Goal: Transaction & Acquisition: Purchase product/service

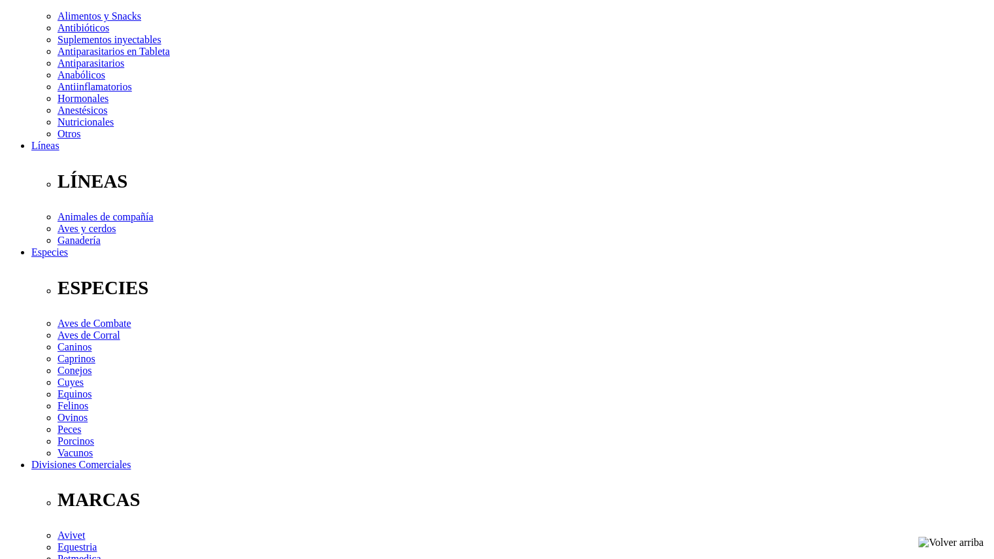
scroll to position [261, 0]
drag, startPoint x: 738, startPoint y: 541, endPoint x: 745, endPoint y: 529, distance: 13.2
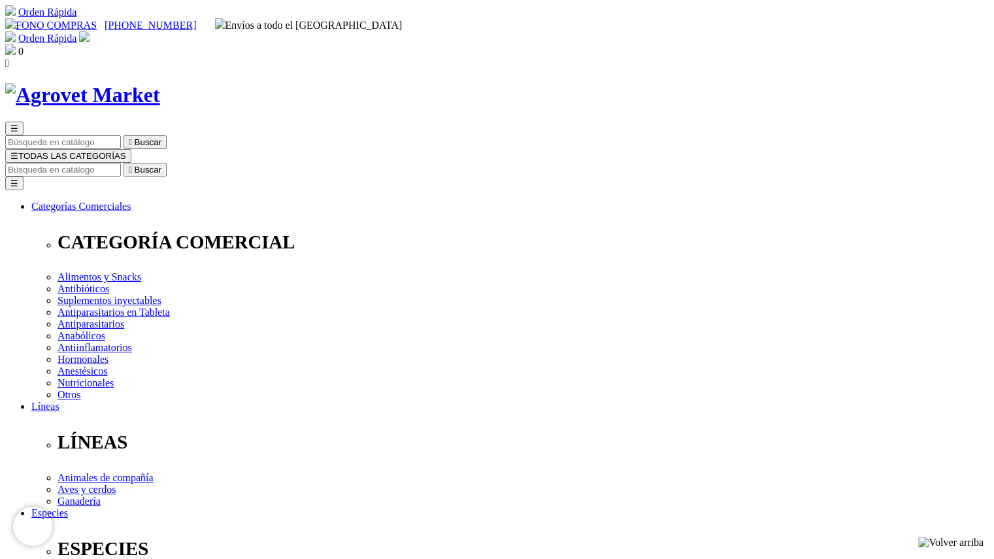
click at [121, 163] on input "Buscar" at bounding box center [63, 170] width 116 height 14
type input "cani tabs"
click at [395, 163] on button " Buscar" at bounding box center [416, 170] width 43 height 14
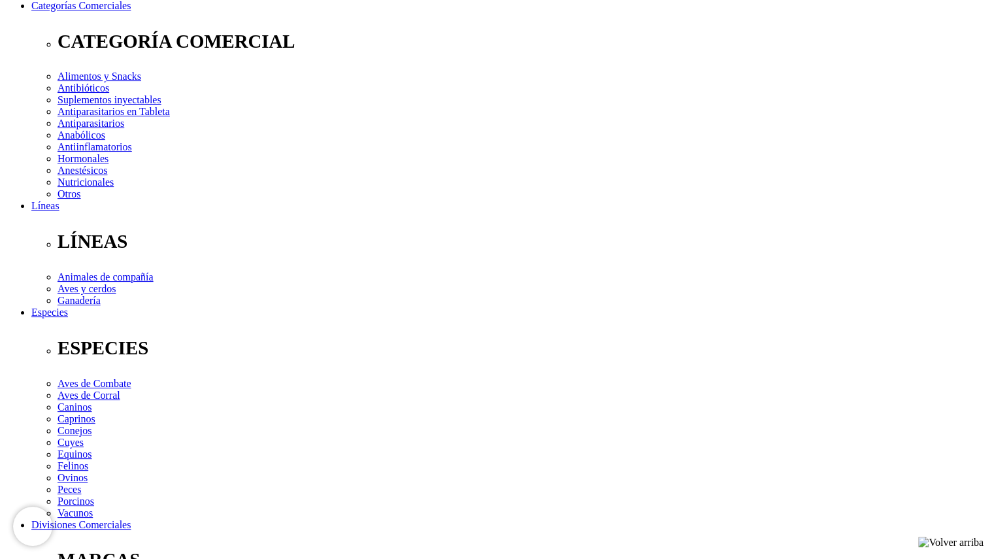
scroll to position [201, 0]
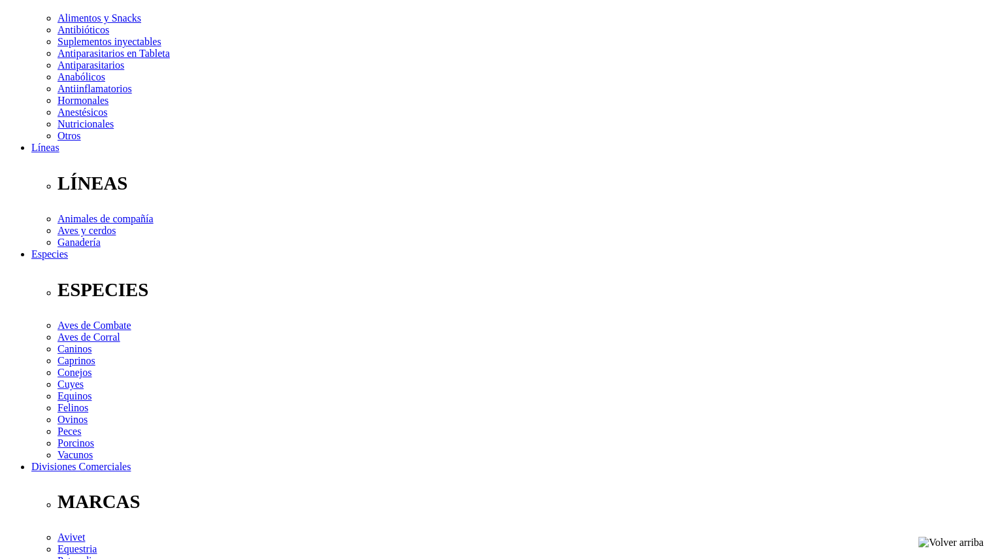
scroll to position [259, 0]
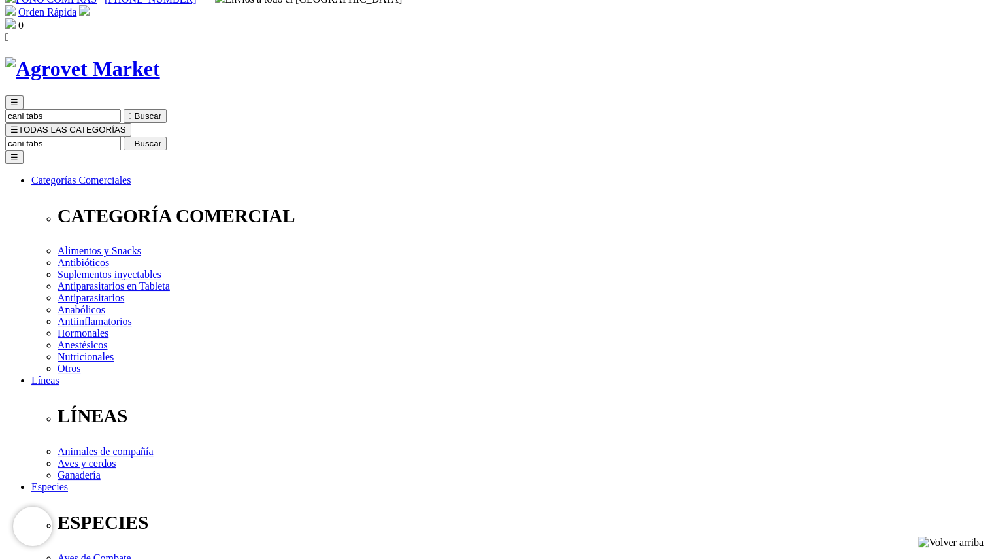
scroll to position [26, 0]
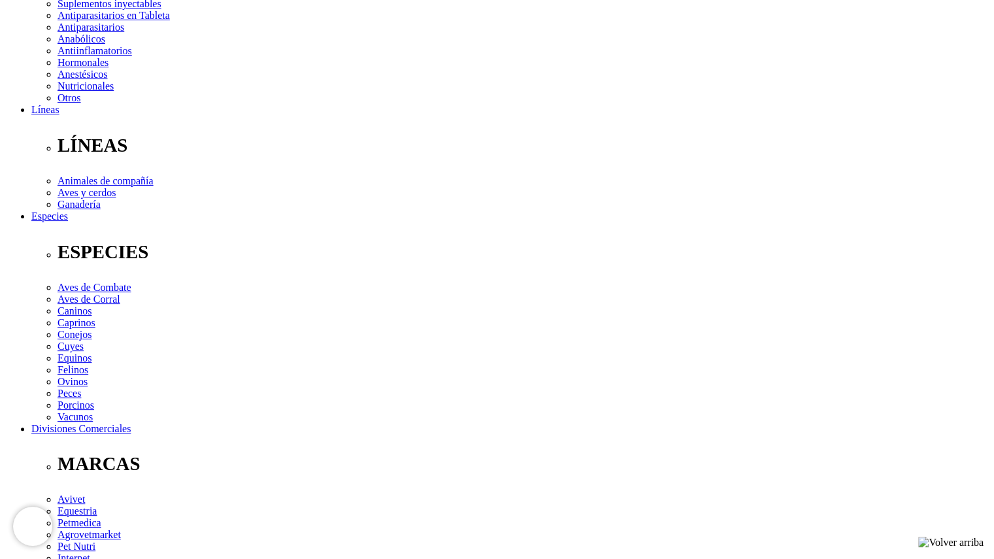
scroll to position [297, 0]
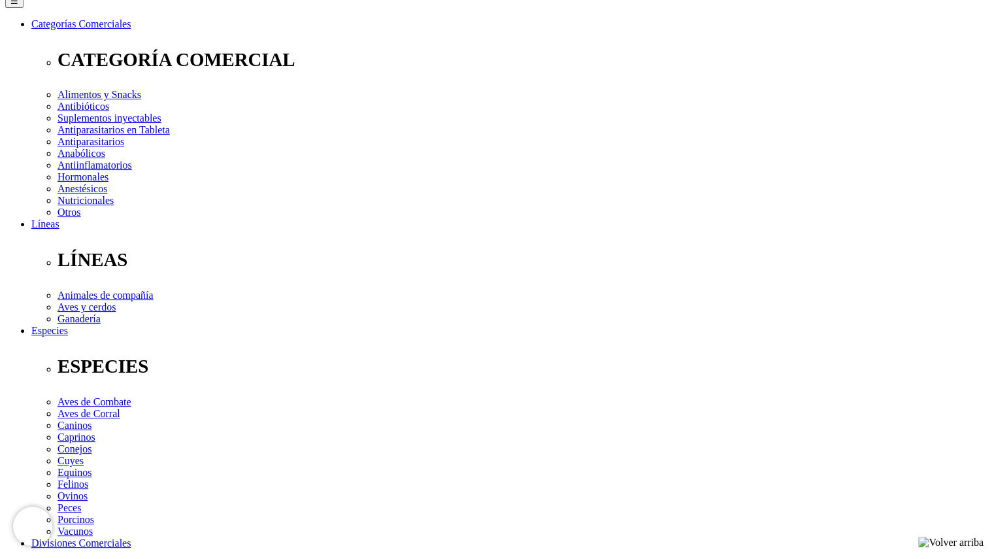
scroll to position [184, 0]
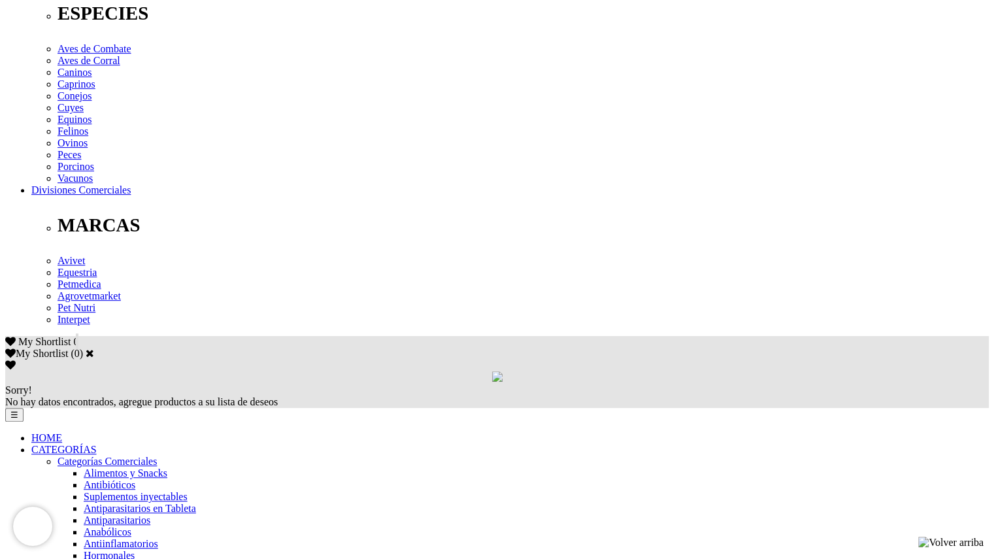
scroll to position [531, 0]
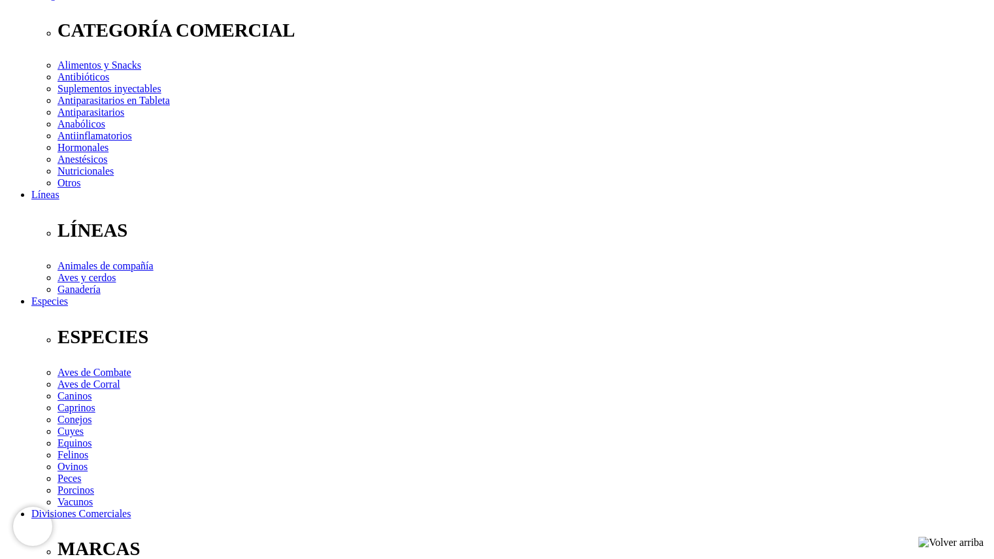
scroll to position [209, 0]
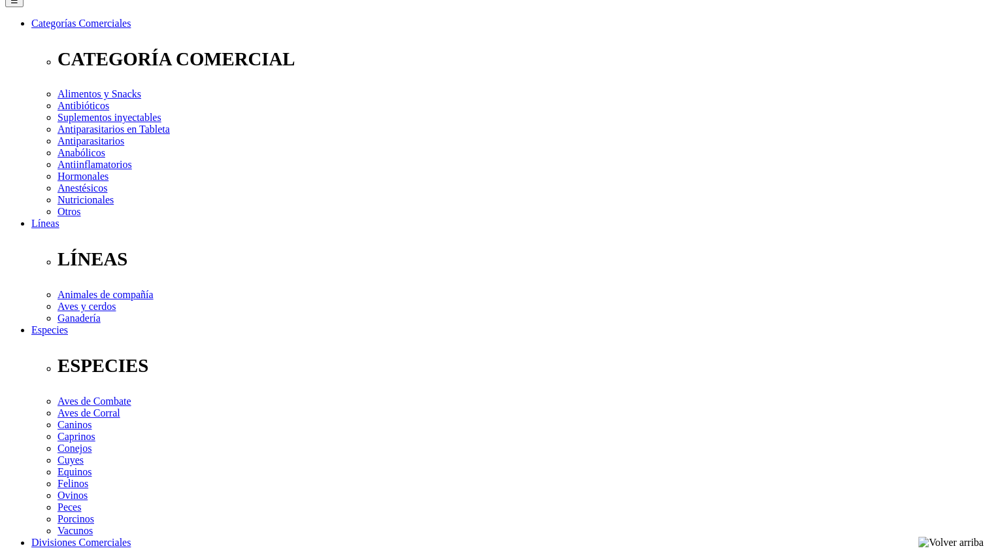
scroll to position [183, 0]
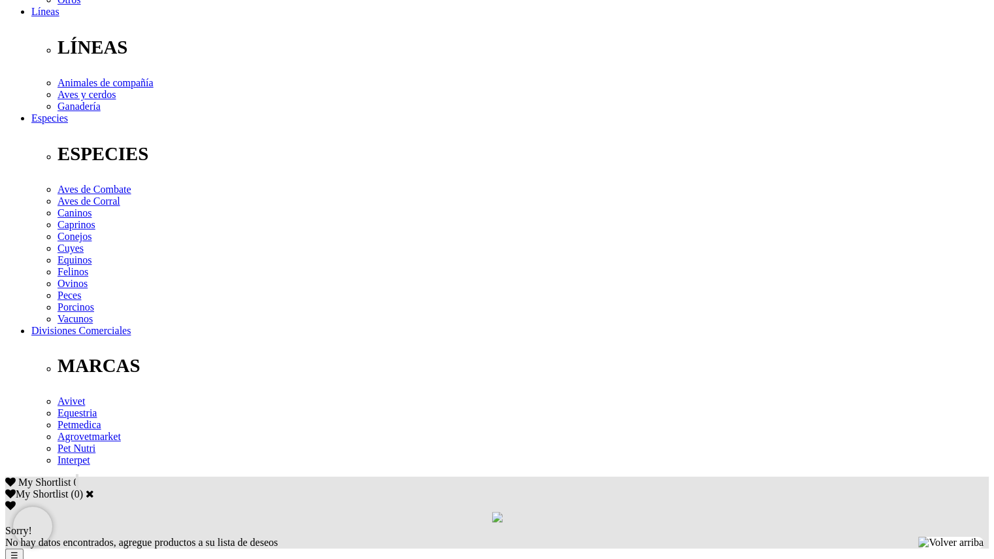
scroll to position [397, 0]
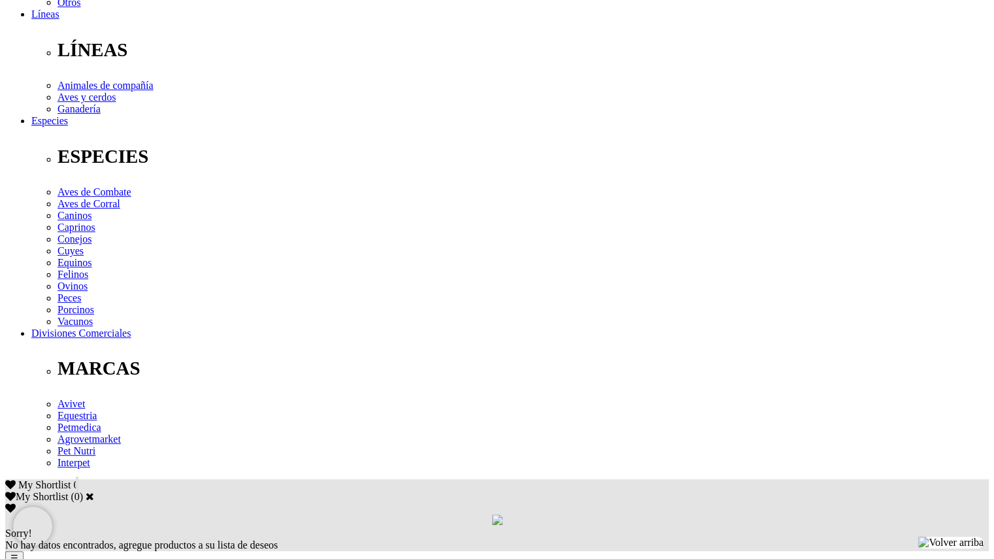
scroll to position [391, 0]
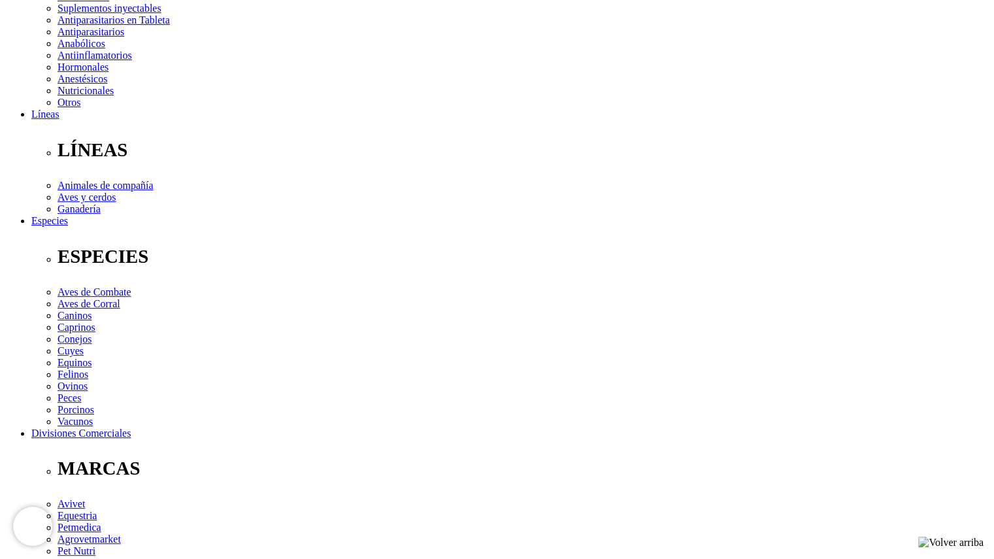
scroll to position [170, 0]
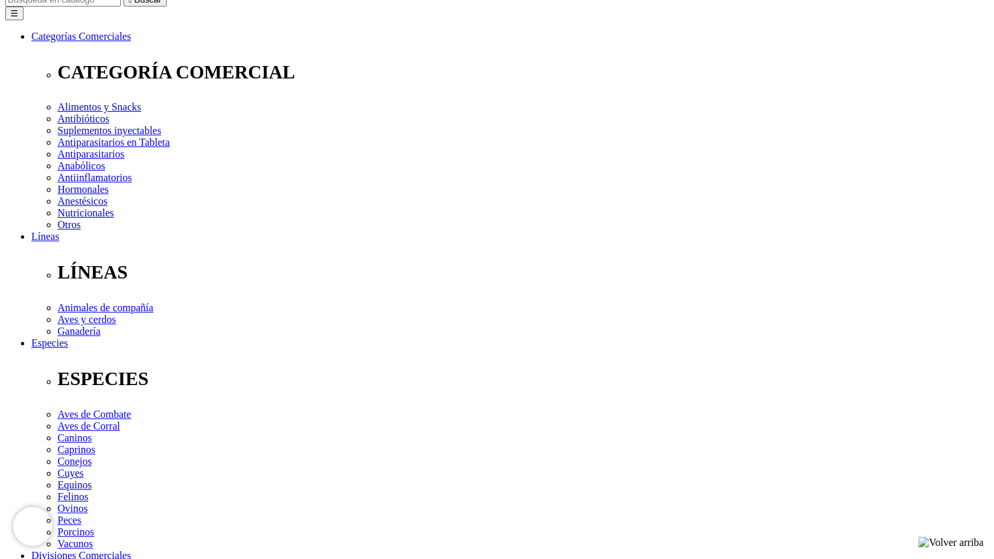
select select "26"
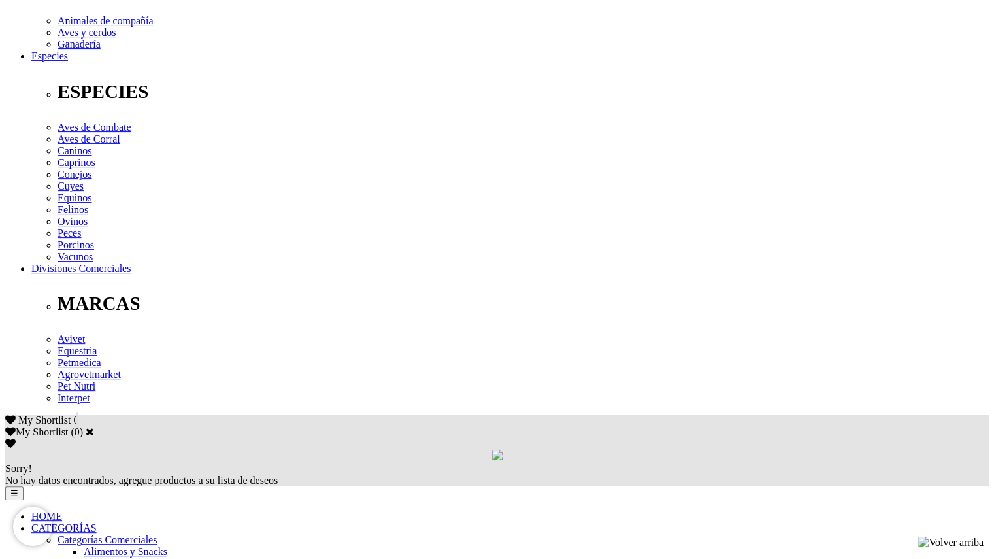
scroll to position [501, 0]
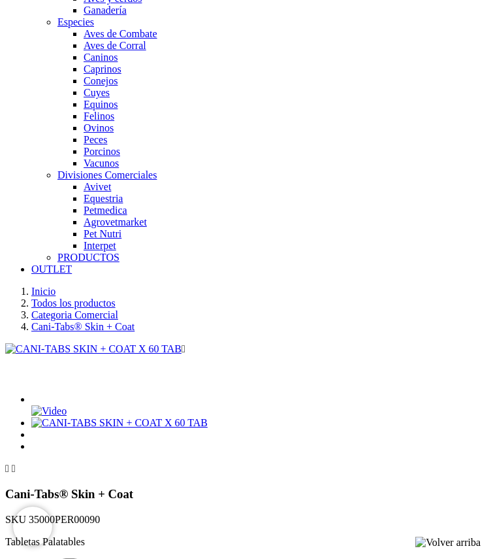
scroll to position [1142, 0]
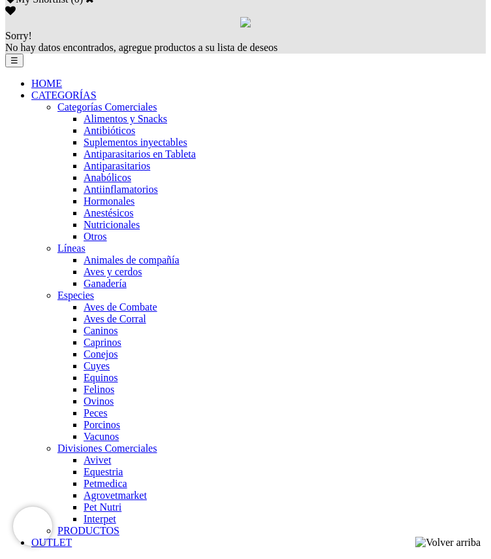
scroll to position [867, 0]
